Goal: Task Accomplishment & Management: Manage account settings

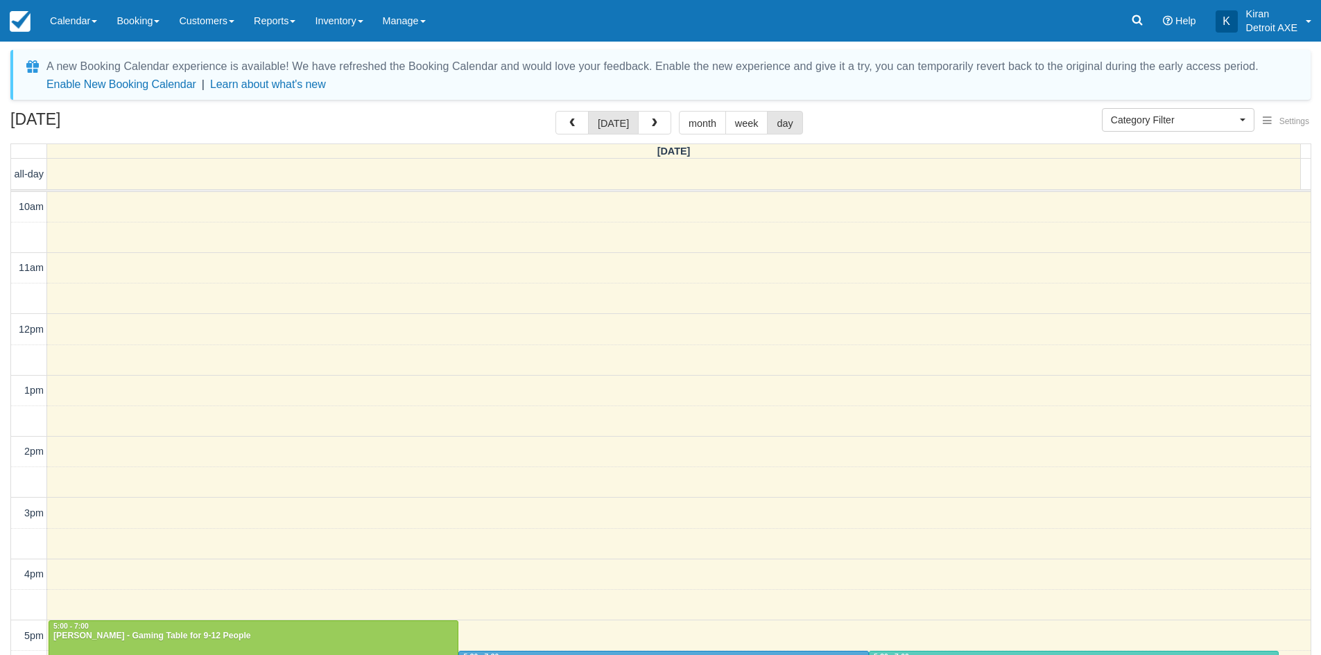
select select
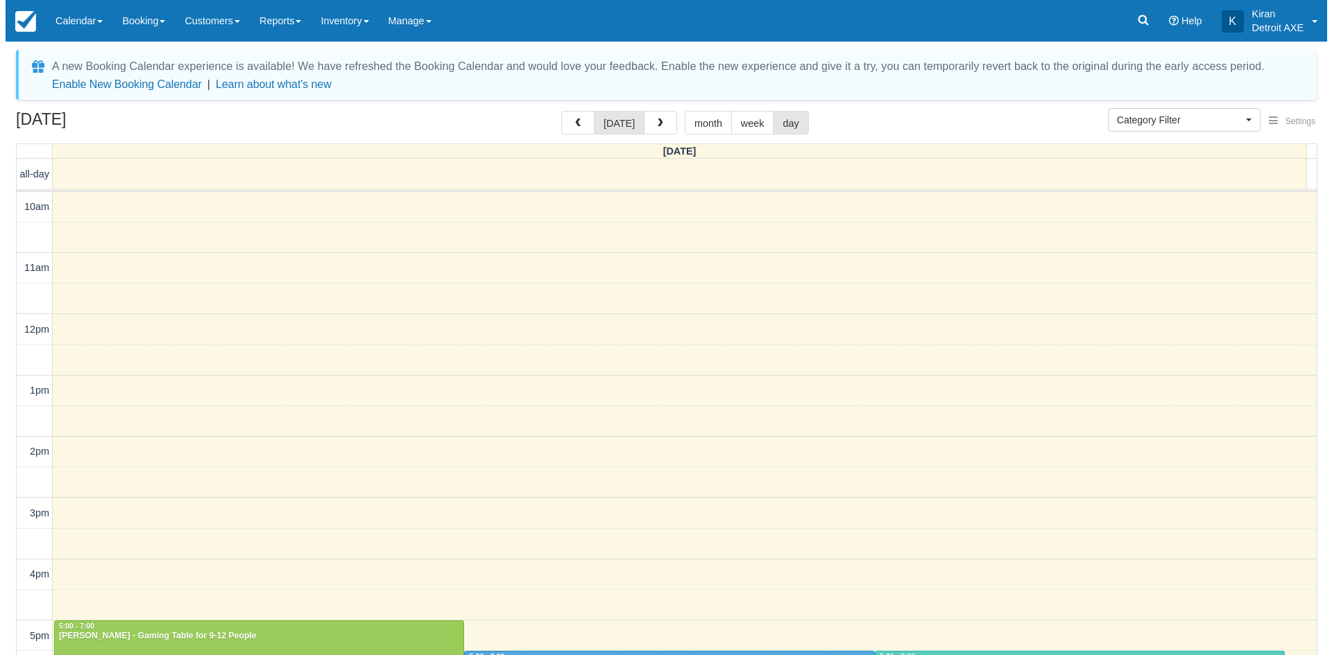
scroll to position [307, 0]
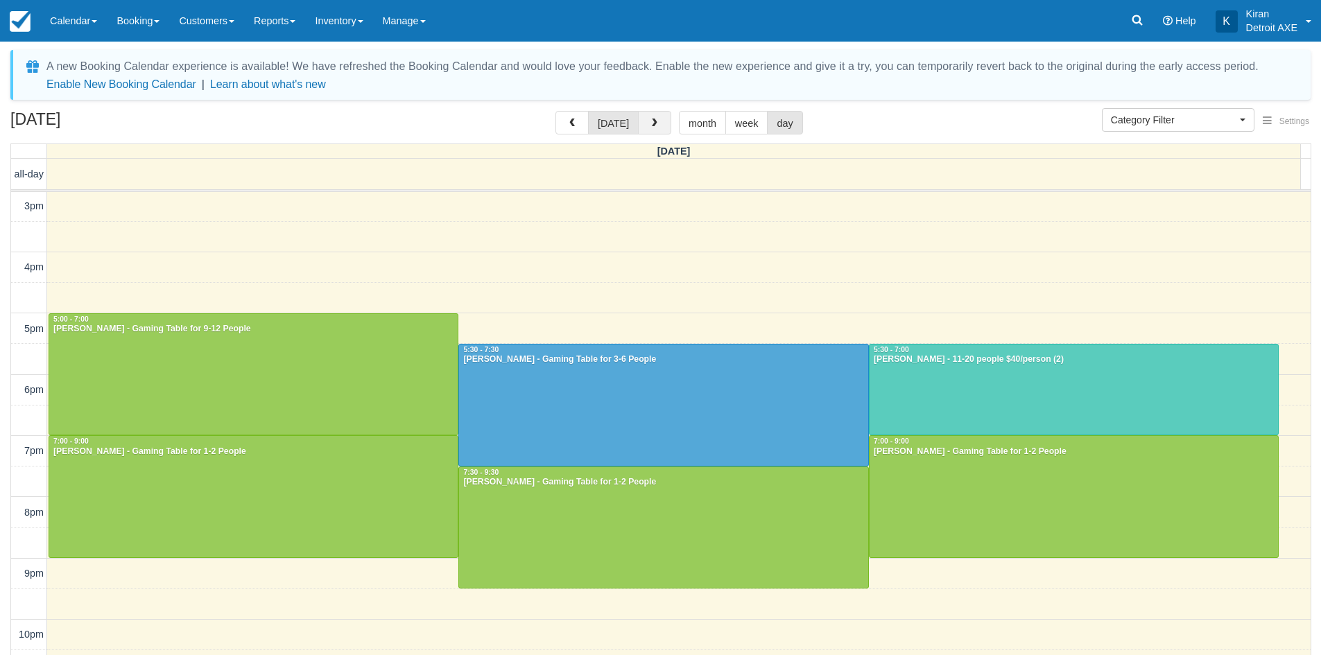
click at [660, 130] on button "button" at bounding box center [654, 123] width 33 height 24
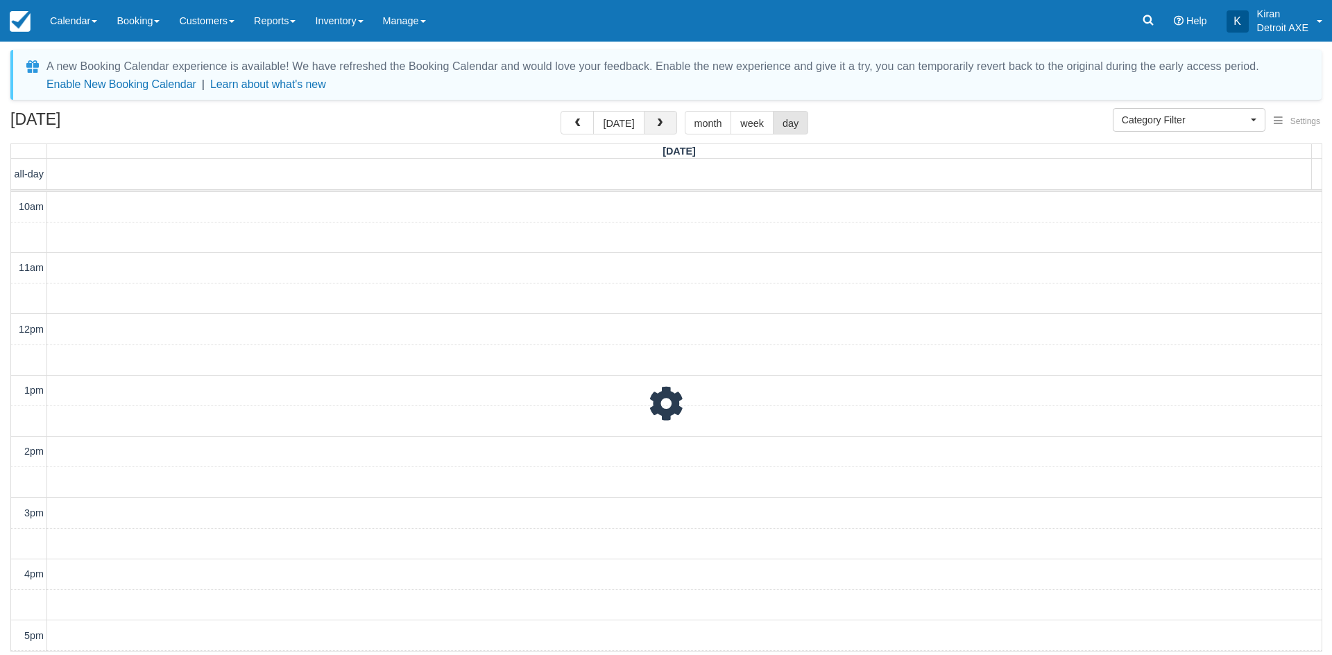
scroll to position [307, 0]
click at [660, 130] on button "button" at bounding box center [660, 123] width 33 height 24
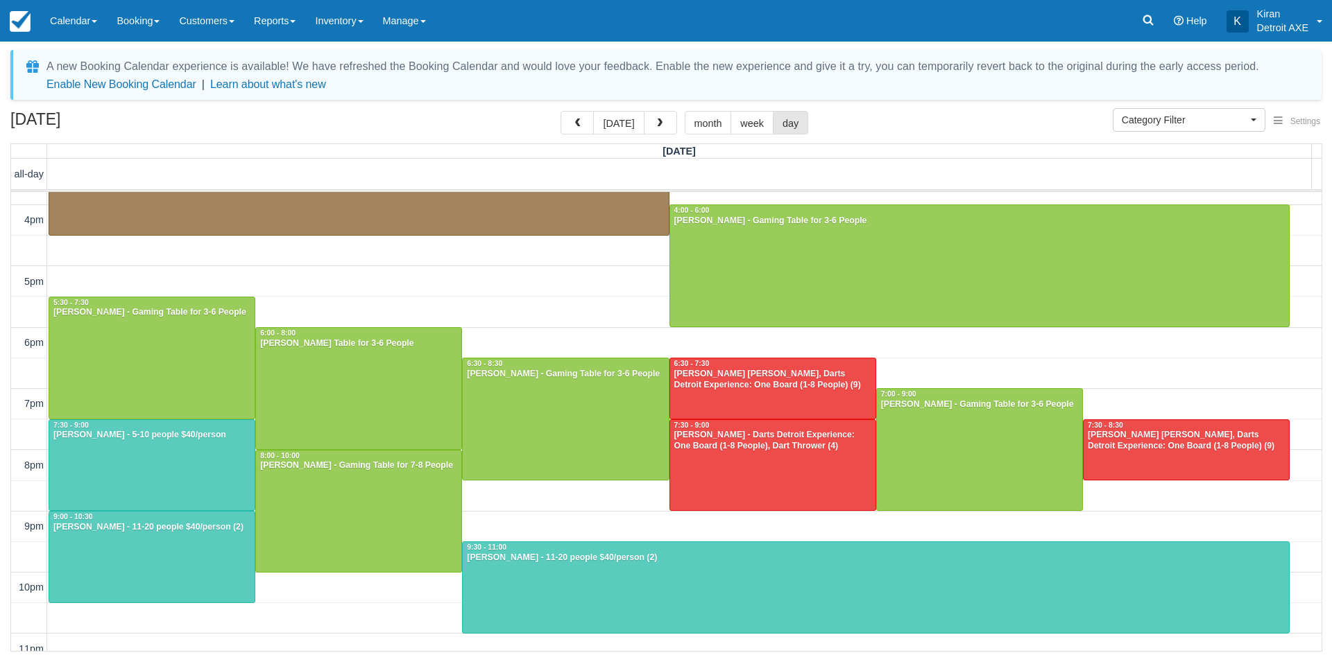
scroll to position [368, 0]
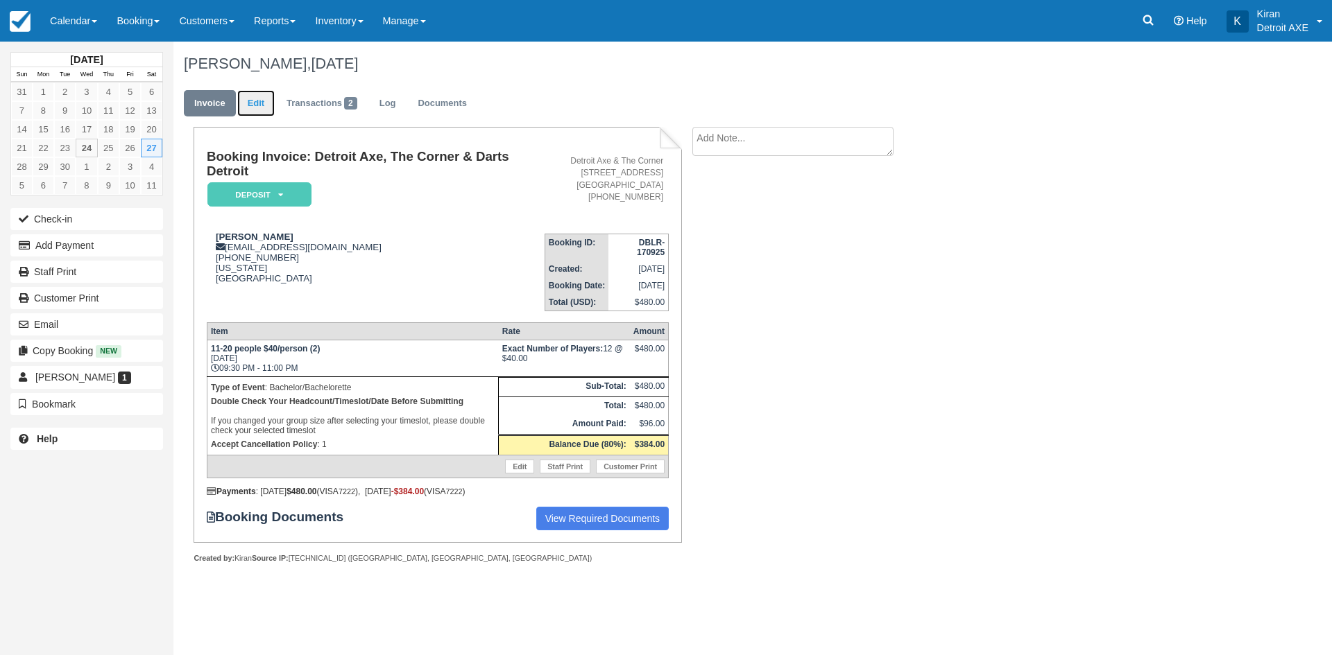
click at [255, 101] on link "Edit" at bounding box center [255, 103] width 37 height 27
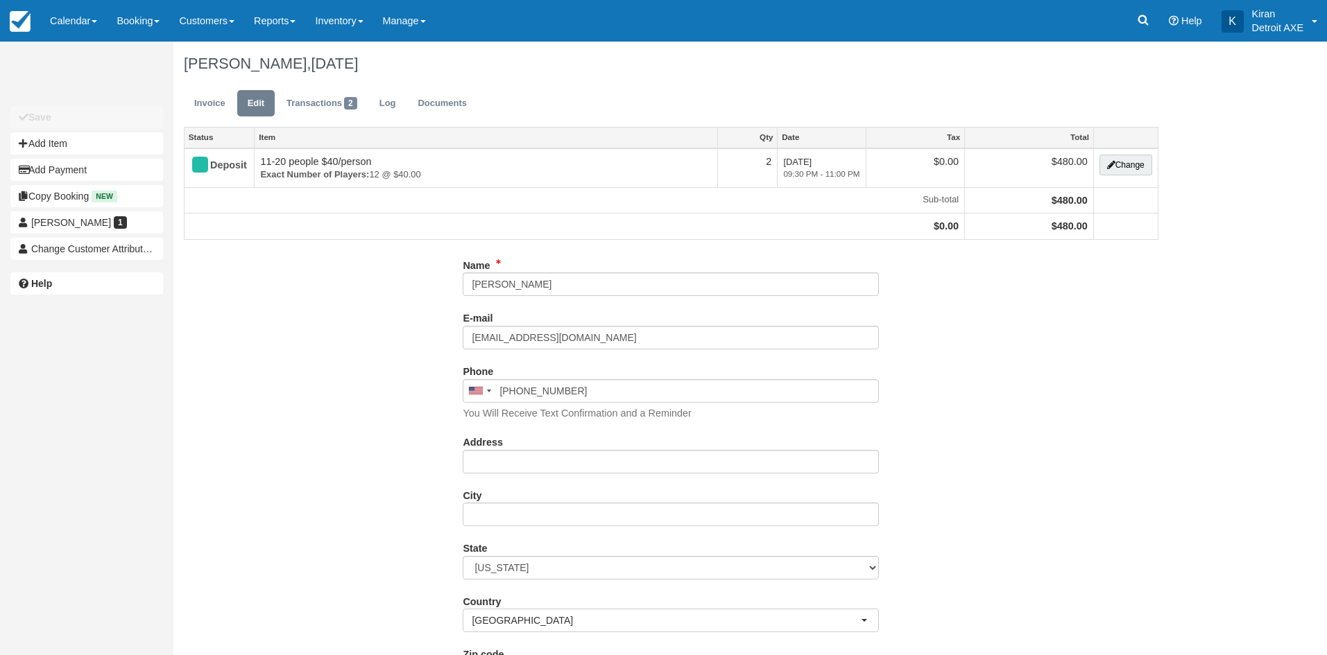
type input "[PHONE_NUMBER]"
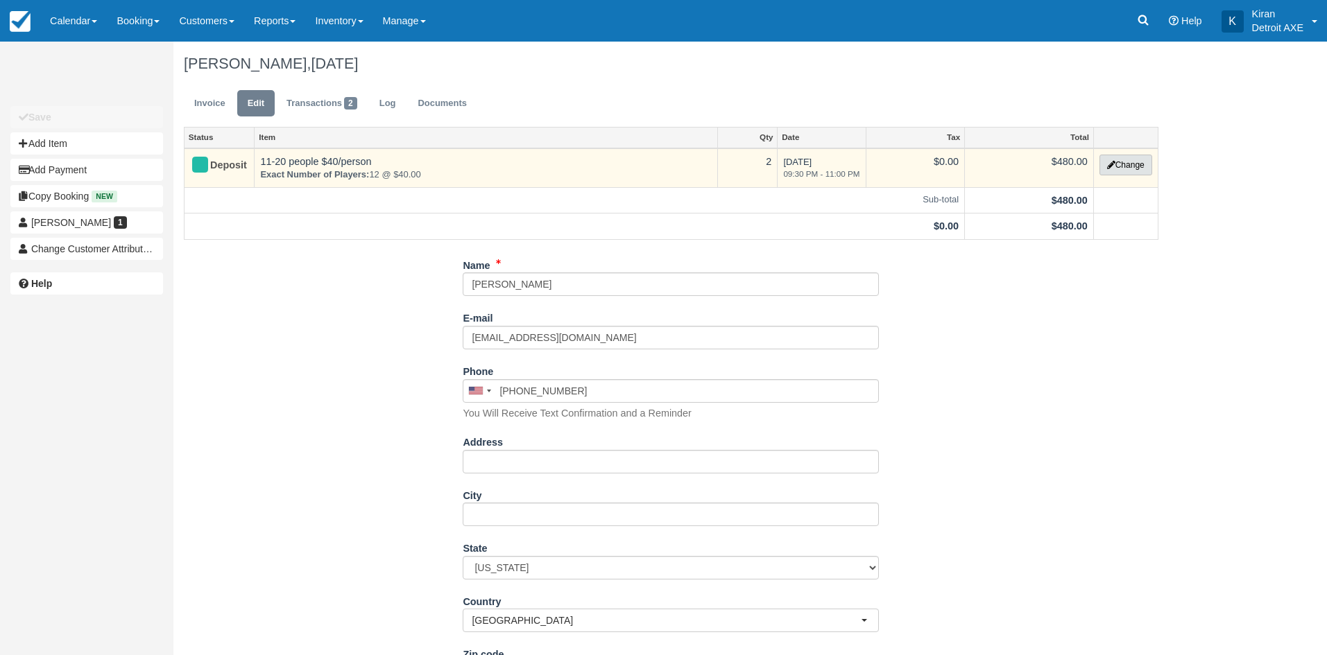
click at [1125, 162] on button "Change" at bounding box center [1125, 165] width 53 height 21
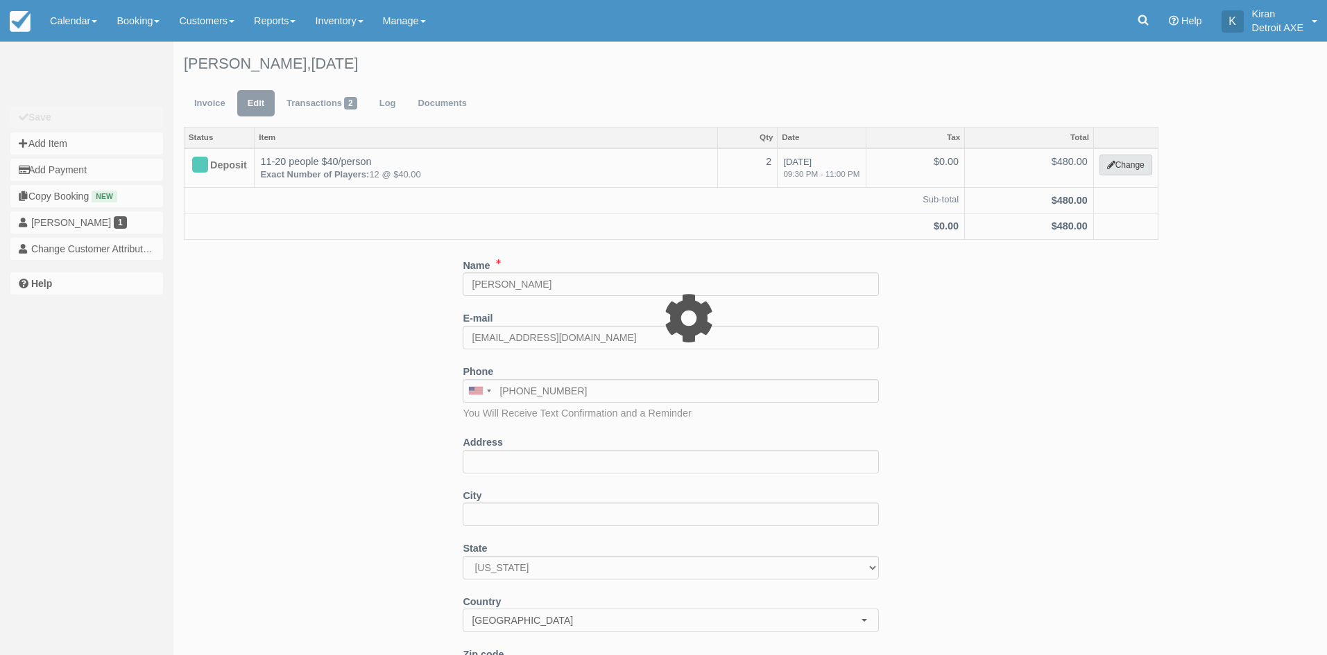
select select "14"
type input "480.00"
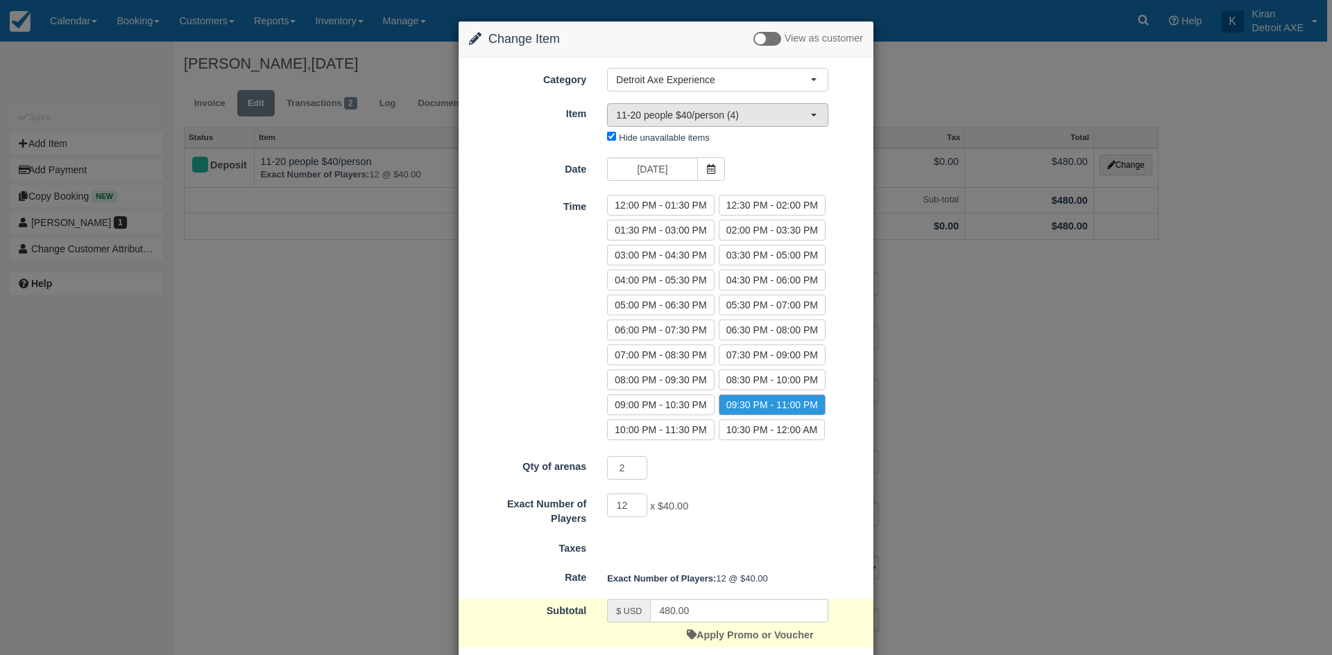
click at [736, 115] on span "11-20 people $40/person (4)" at bounding box center [713, 115] width 194 height 14
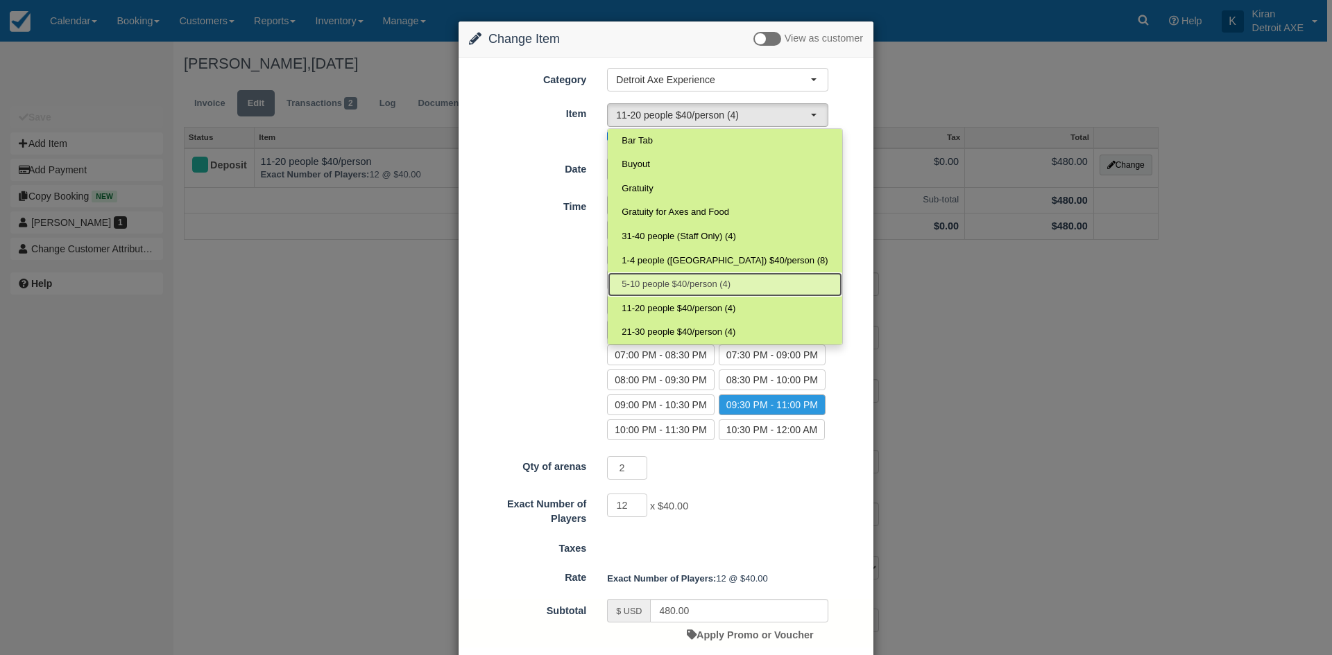
click at [689, 284] on span "5-10 people $40/person (4)" at bounding box center [675, 284] width 109 height 13
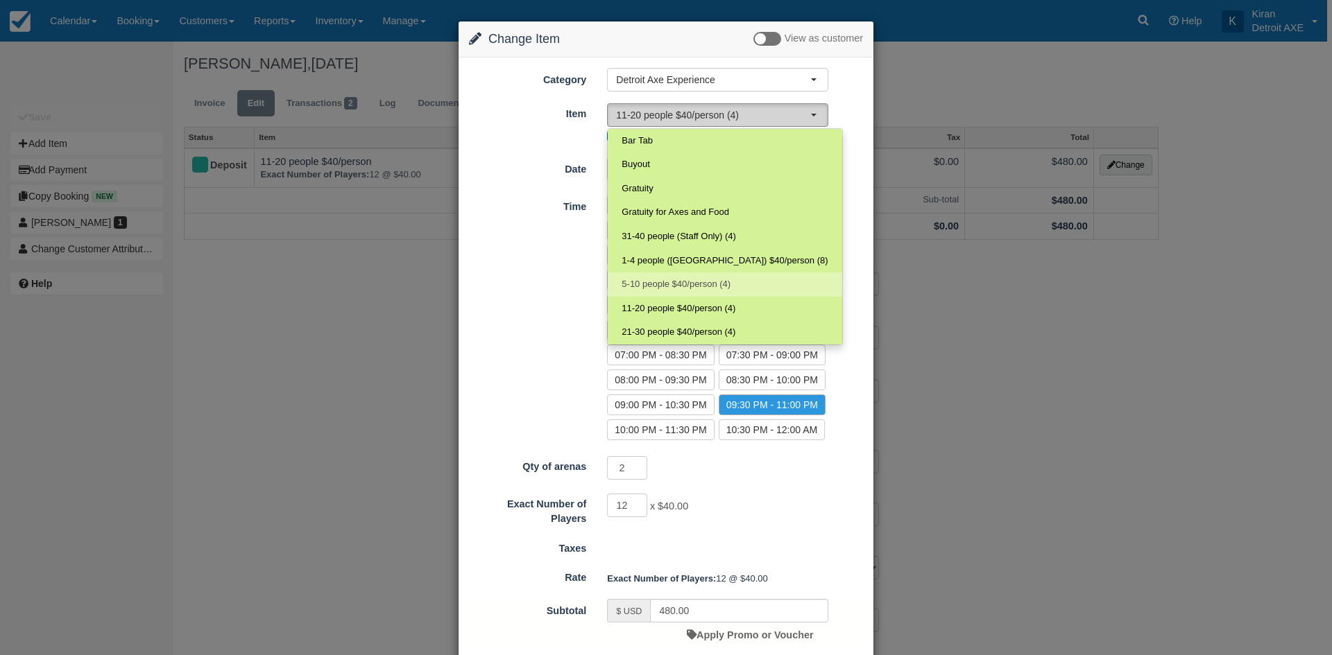
select select "103"
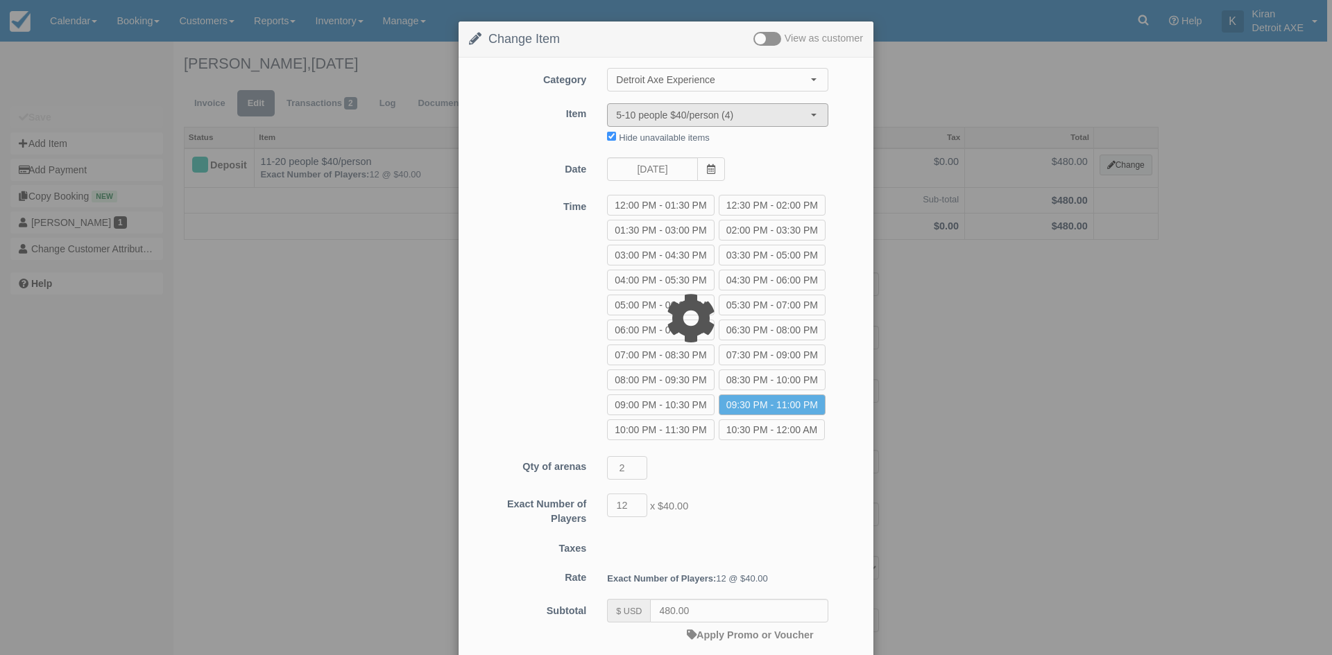
type input "400.00"
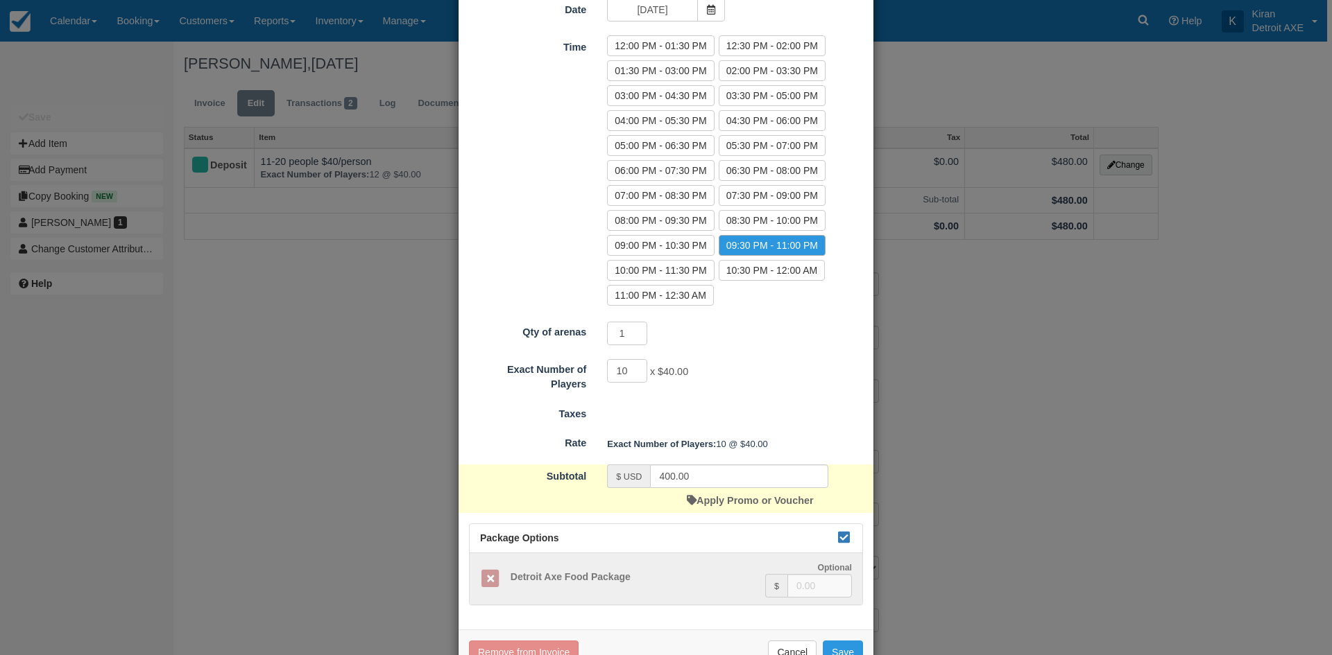
scroll to position [200, 0]
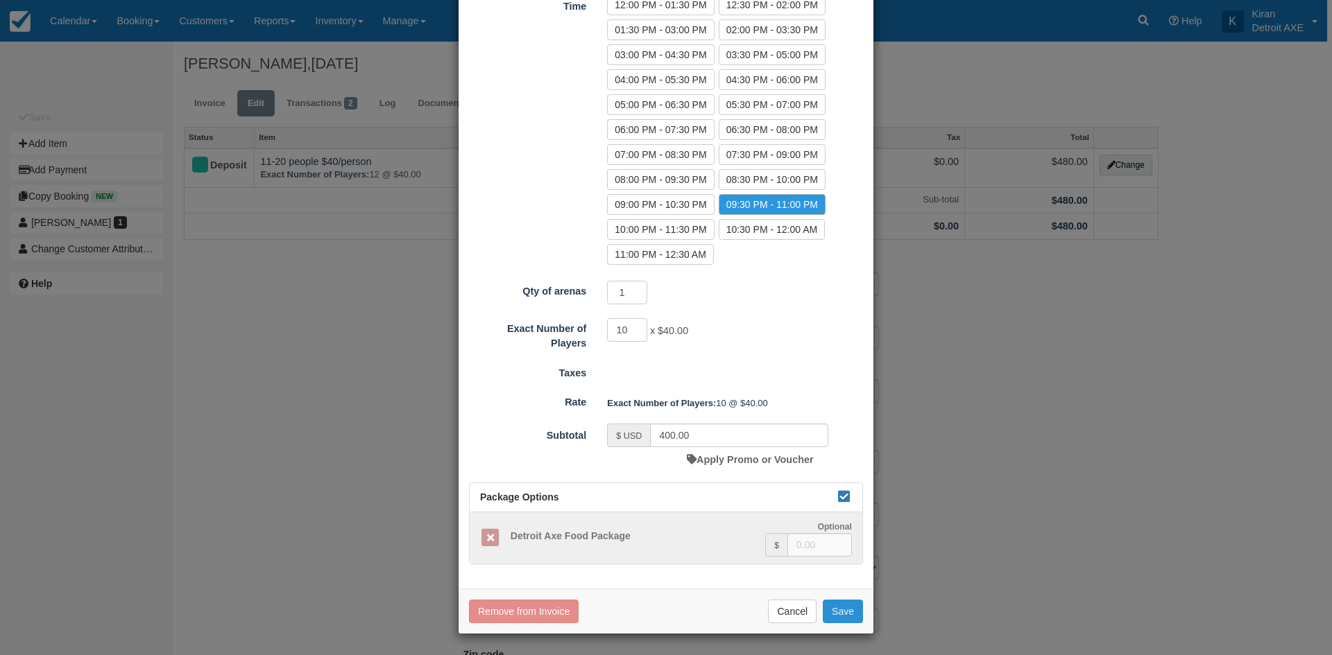
click at [847, 609] on button "Save" at bounding box center [843, 612] width 40 height 24
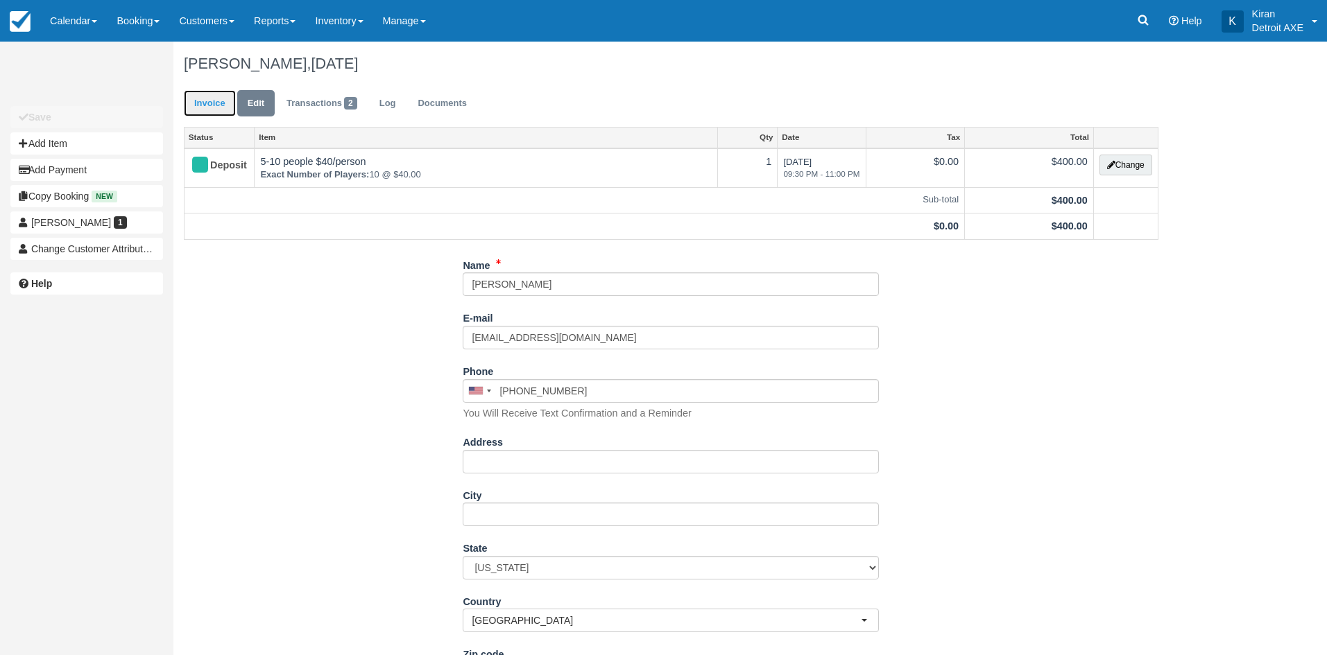
click at [215, 102] on link "Invoice" at bounding box center [210, 103] width 52 height 27
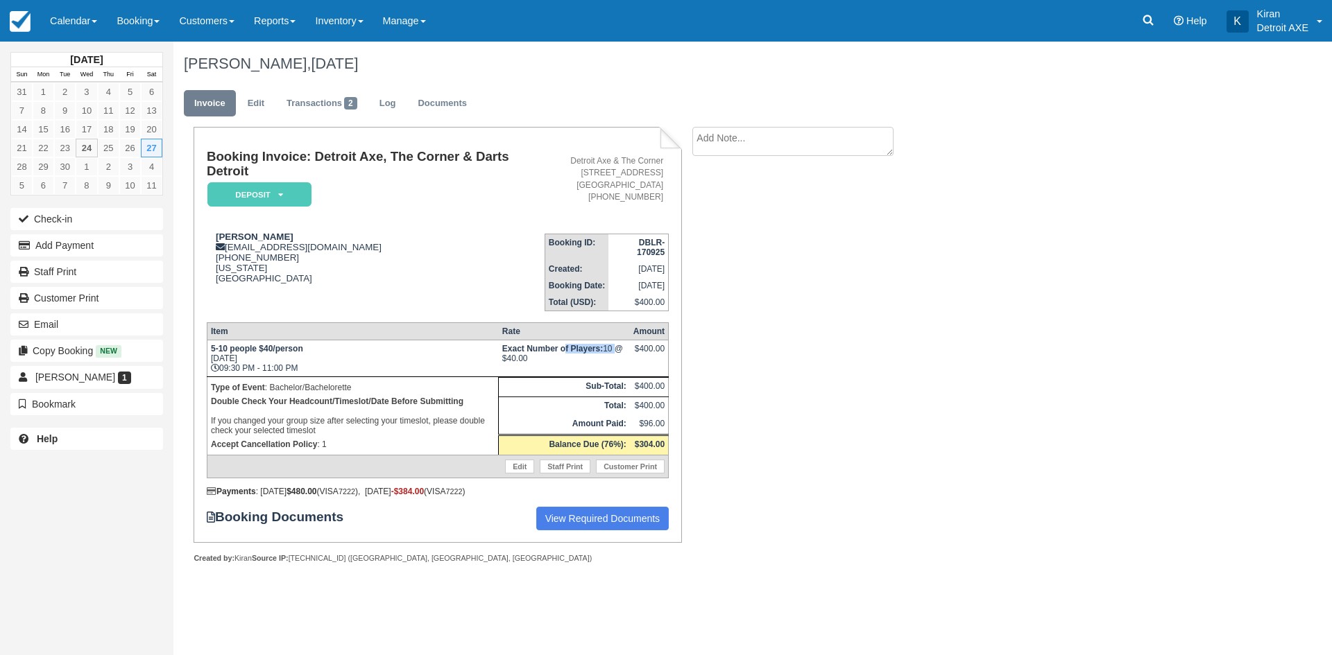
drag, startPoint x: 613, startPoint y: 341, endPoint x: 565, endPoint y: 340, distance: 48.6
click at [565, 340] on td "Exact Number of Players: 10 @ $40.00" at bounding box center [564, 358] width 131 height 37
click at [489, 340] on td "5-10 people $40/person [DATE] 09:30 PM - 11:00 PM" at bounding box center [352, 358] width 291 height 37
